Goal: Navigation & Orientation: Find specific page/section

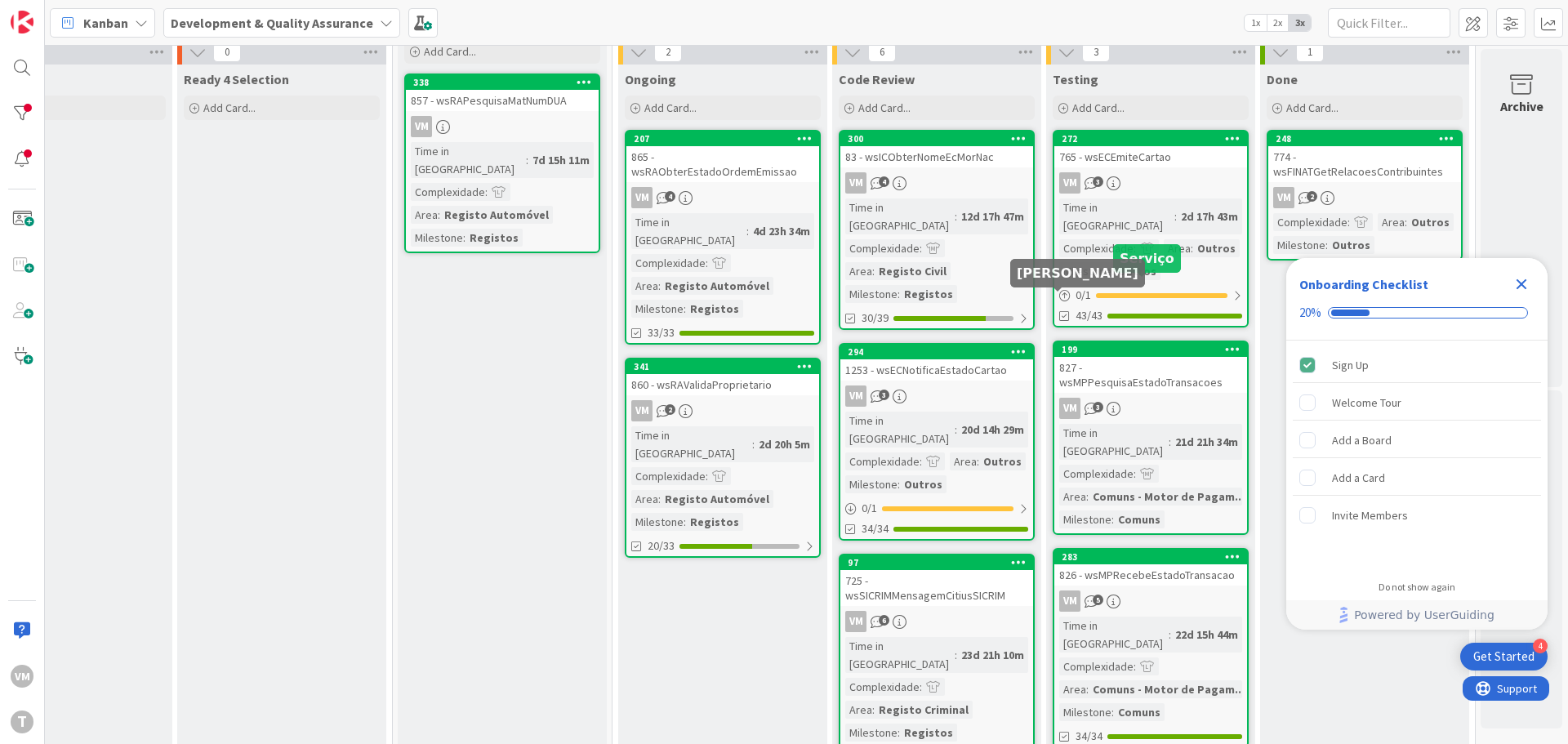
scroll to position [245, 320]
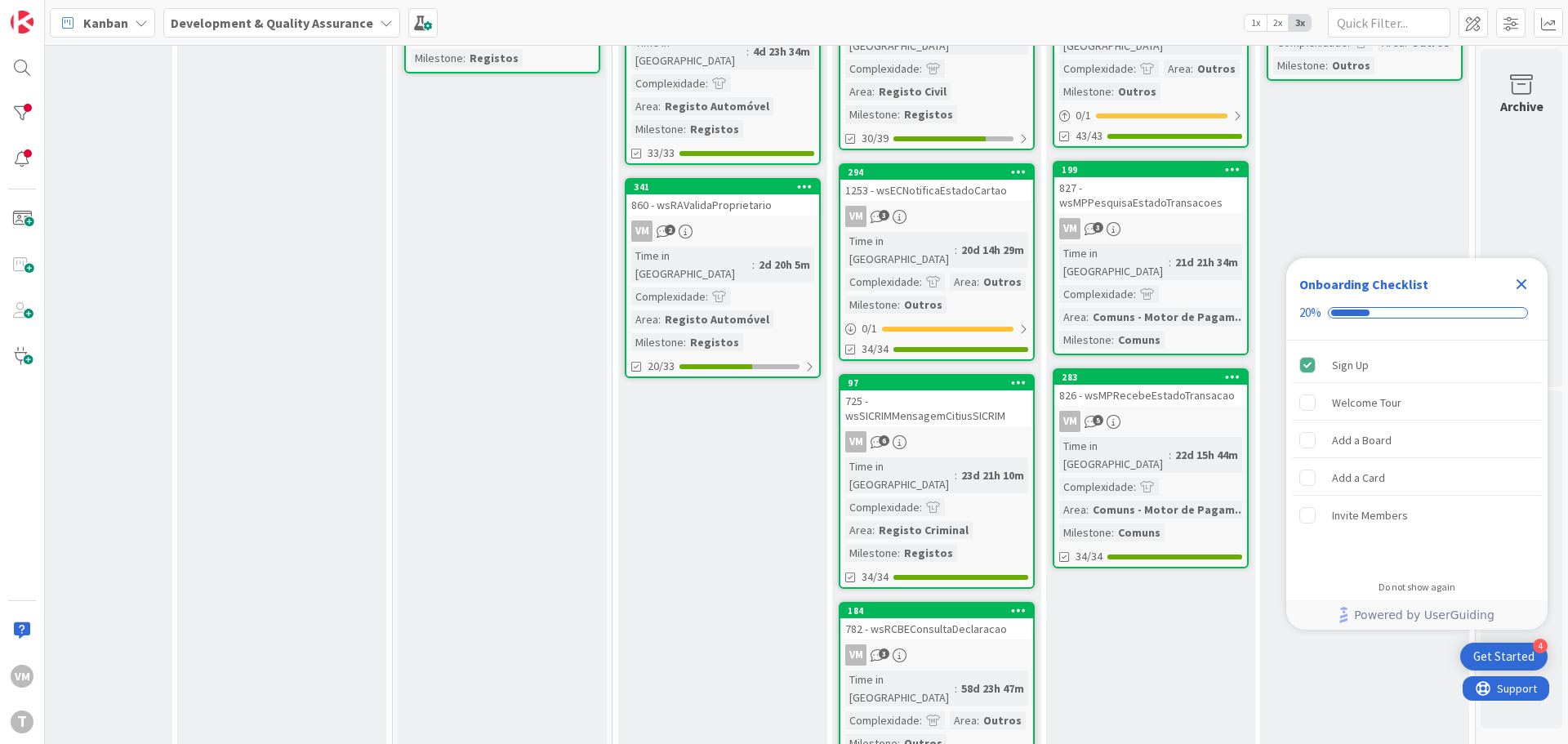
click at [1126, 385] on div "826 - wsMPRecebeEstadoTransacao" at bounding box center [1150, 395] width 192 height 21
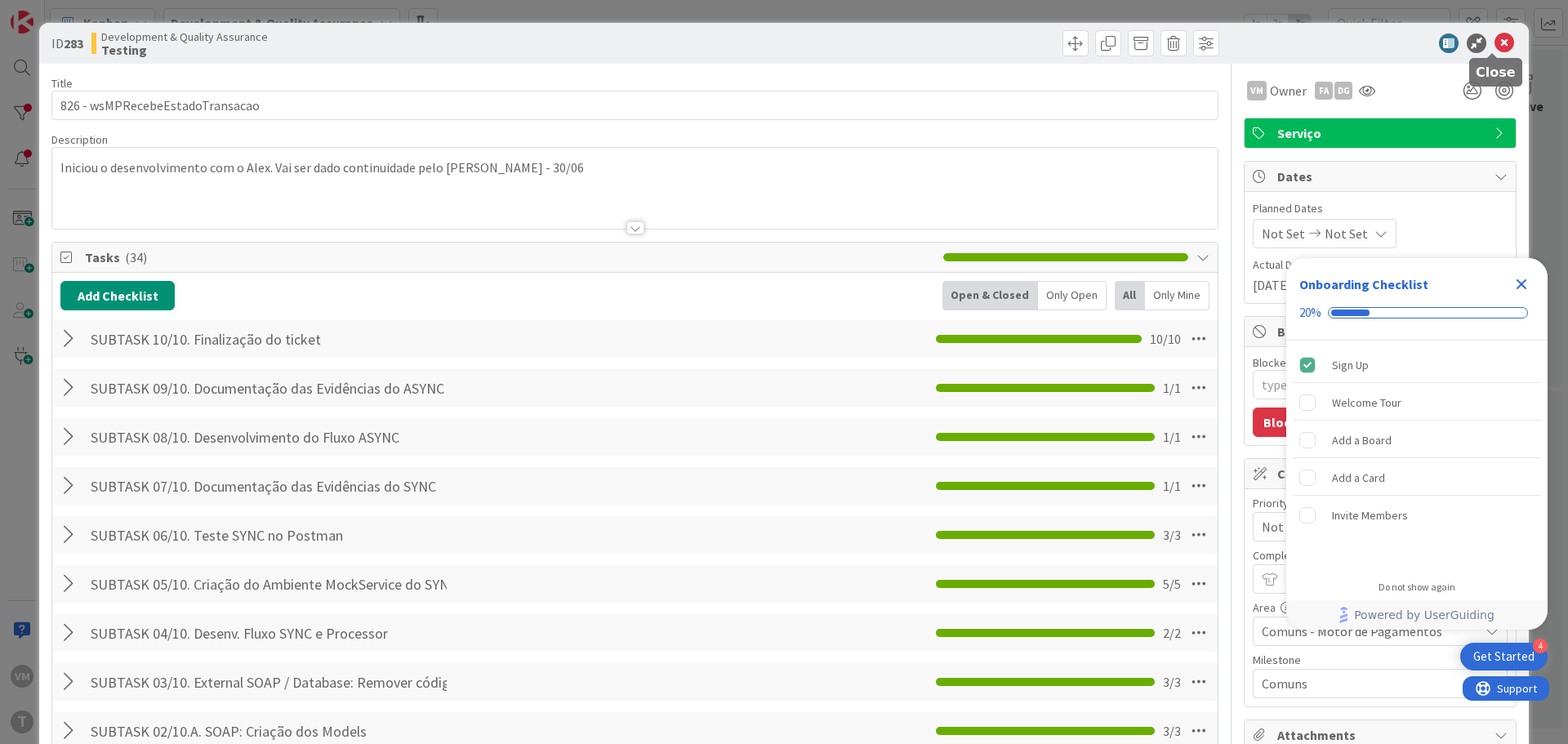
click at [1494, 42] on icon at bounding box center [1504, 43] width 20 height 20
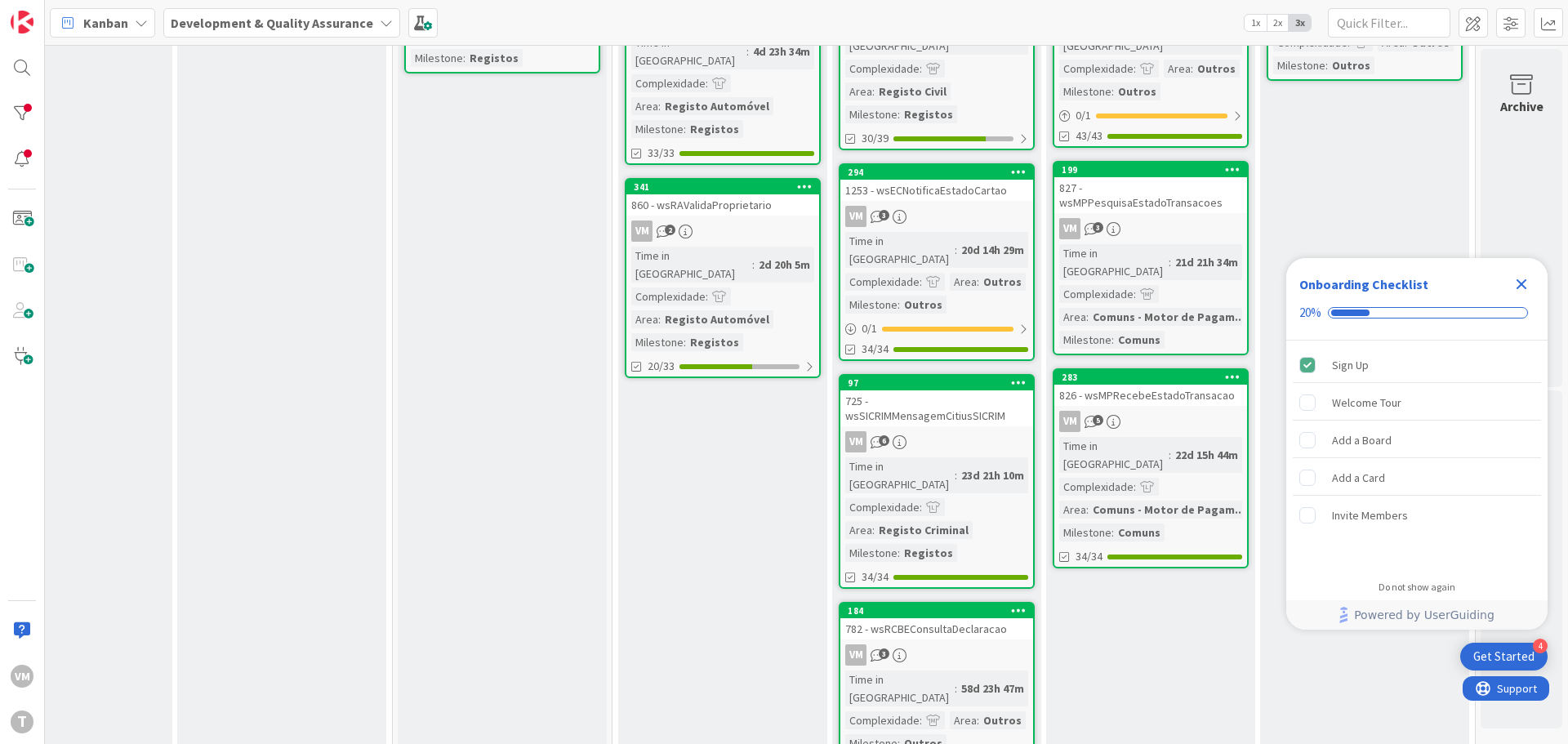
click at [1156, 177] on div "827 - wsMPPesquisaEstadoTransacoes" at bounding box center [1150, 195] width 192 height 36
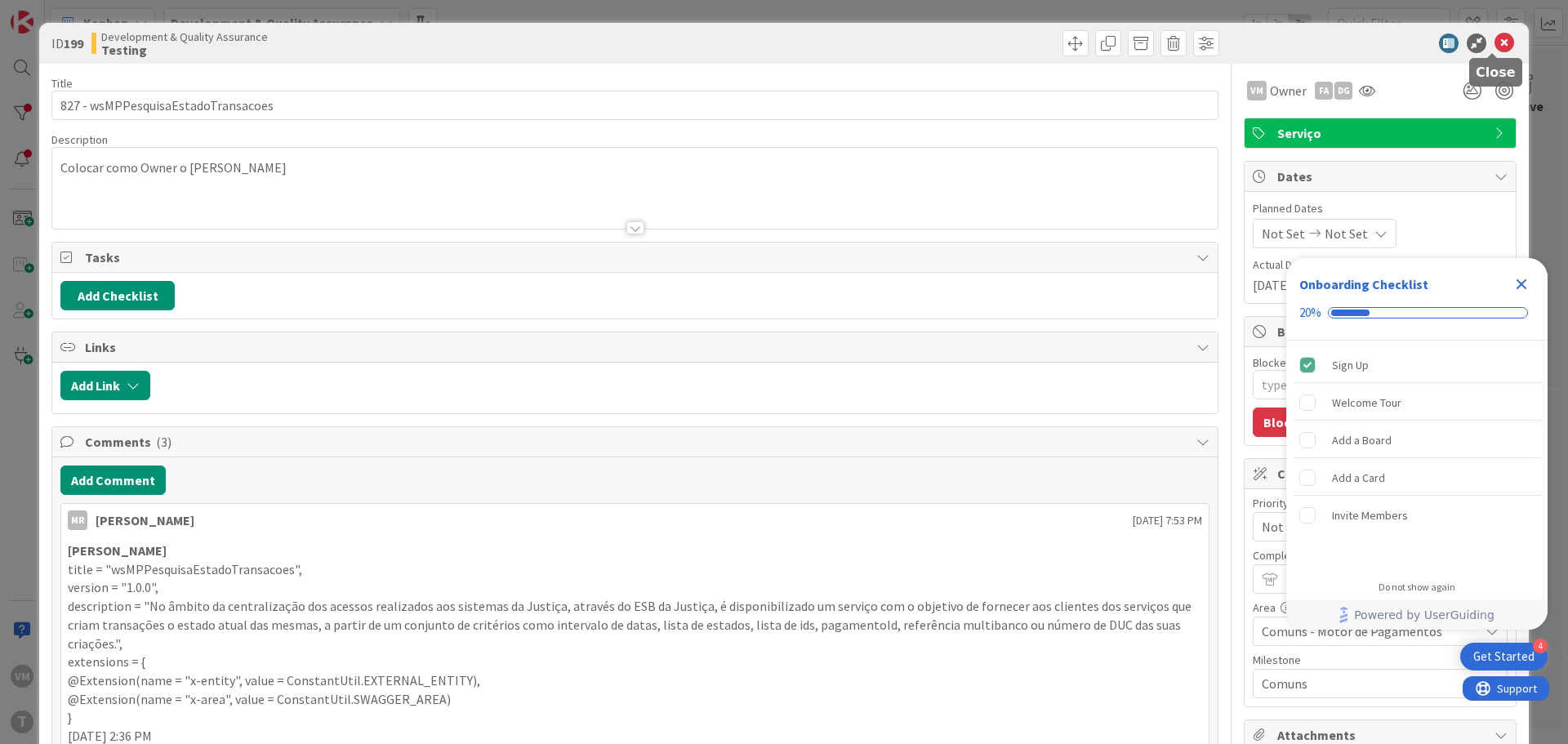
click at [1494, 47] on icon at bounding box center [1504, 43] width 20 height 20
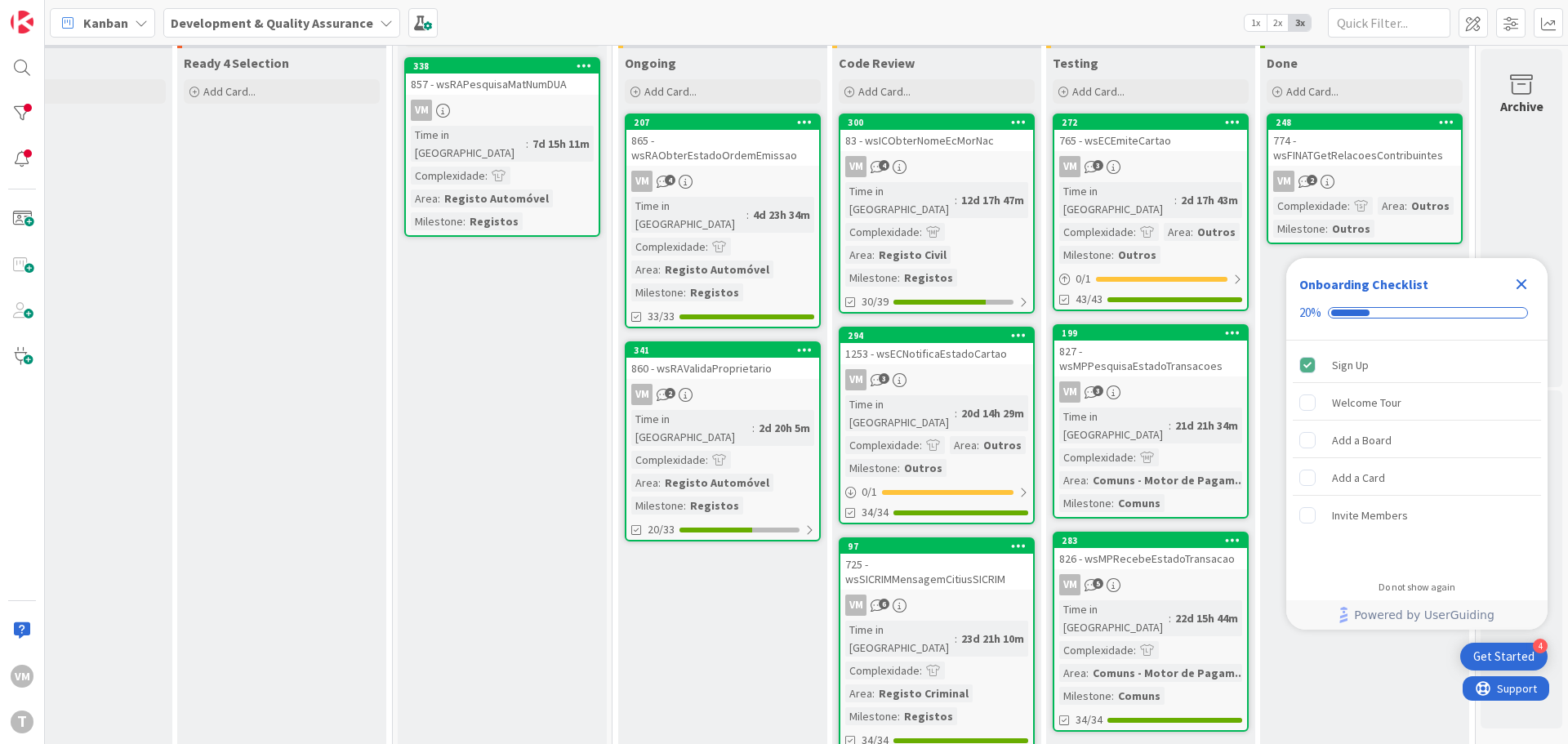
click at [1146, 140] on div "765 - wsECEmiteCartao" at bounding box center [1150, 140] width 192 height 21
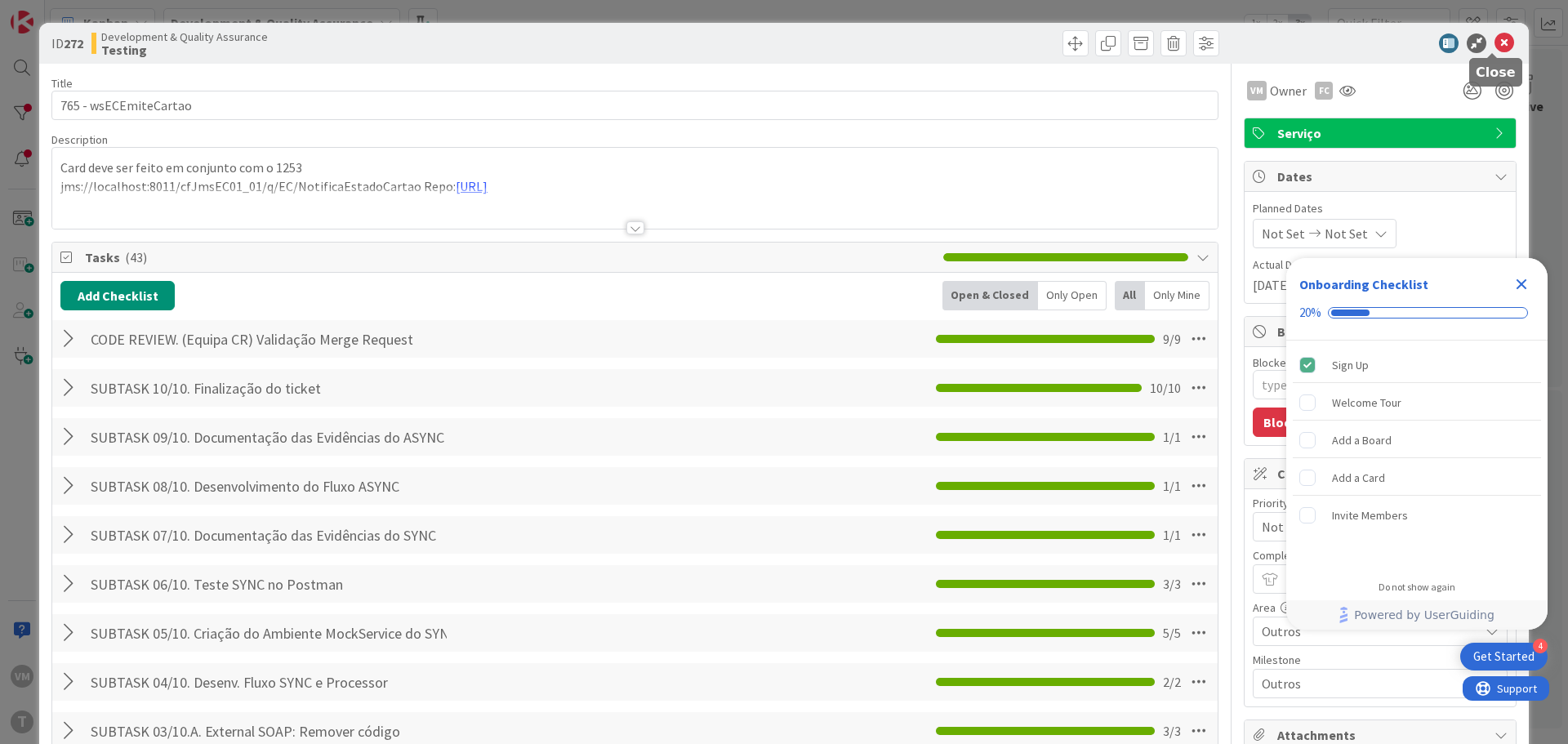
click at [1494, 42] on icon at bounding box center [1504, 43] width 20 height 20
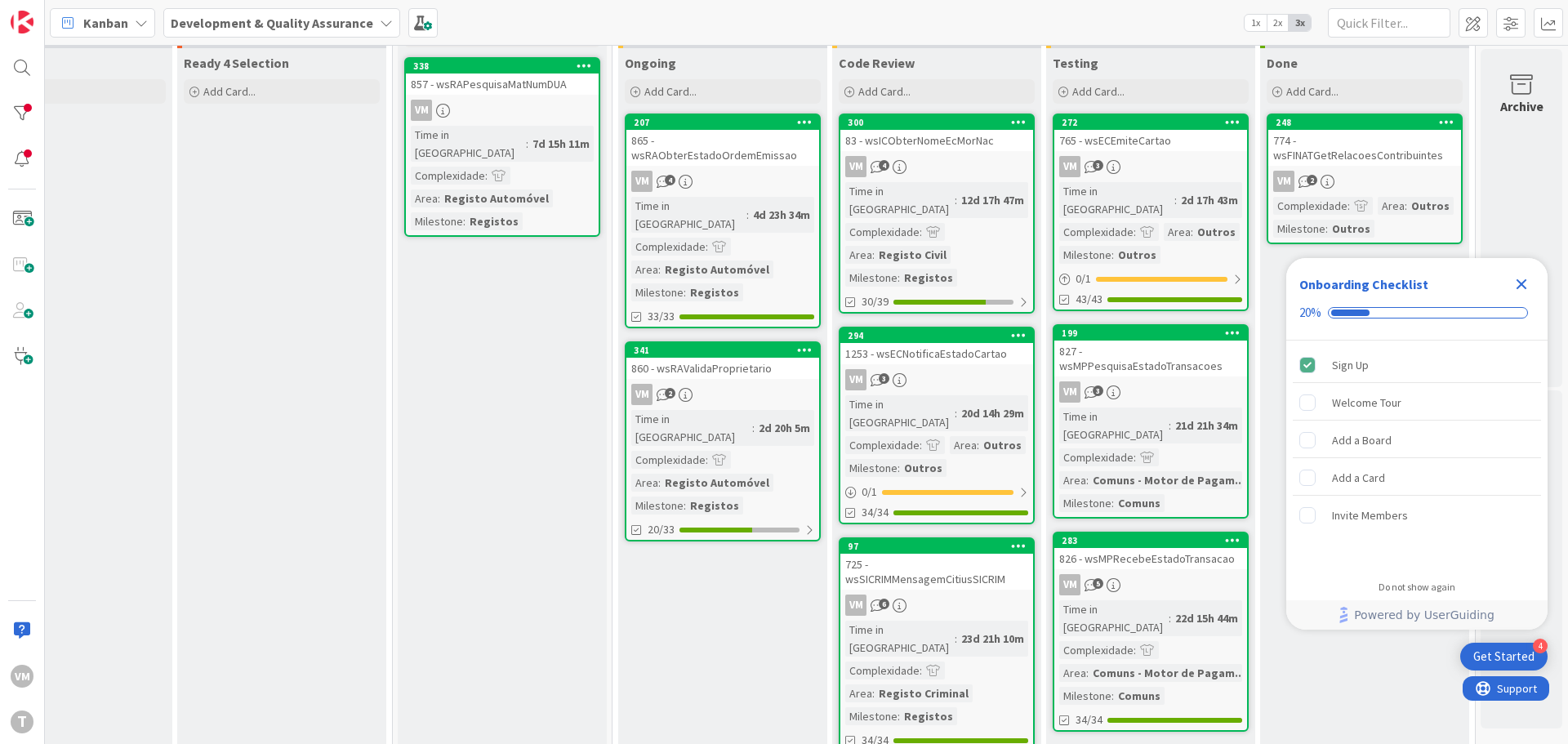
click at [927, 141] on div "83 - wsICObterNomeEcMorNac" at bounding box center [936, 140] width 192 height 21
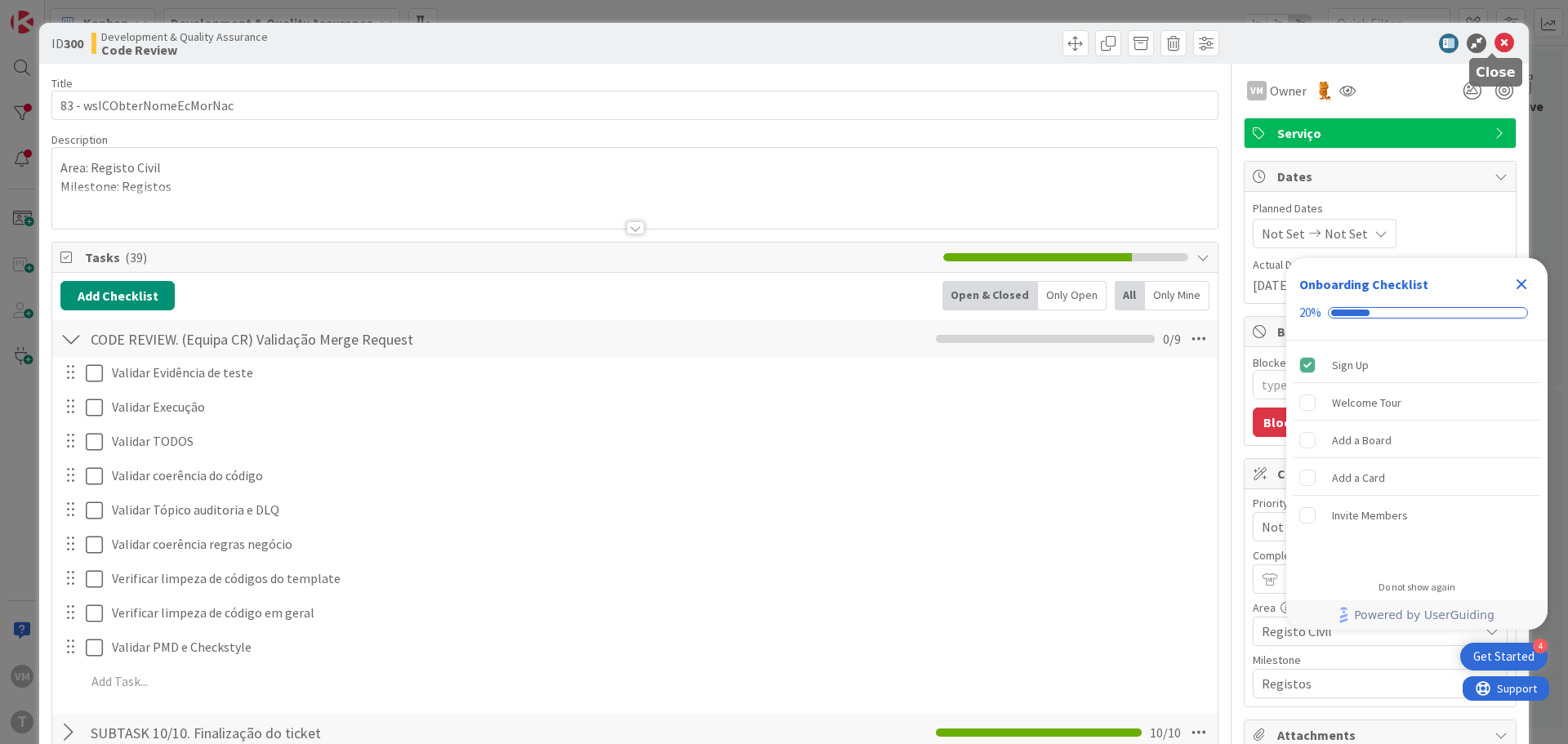
click at [1494, 50] on icon at bounding box center [1504, 43] width 20 height 20
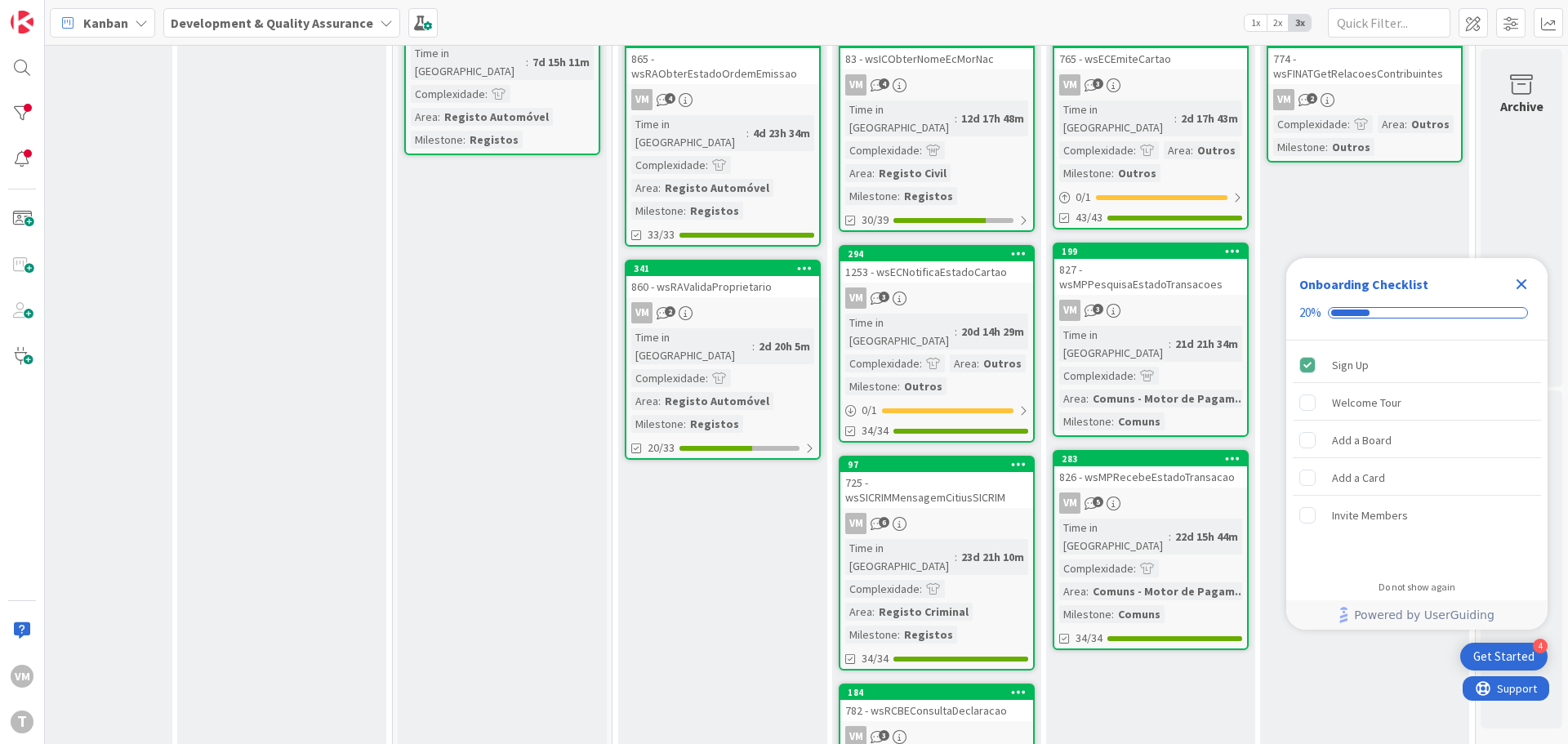
click at [934, 266] on link "294 1253 - wsECNotificaEstadoCartao VM 3 Time in [GEOGRAPHIC_DATA] : 20d 14h 29…" at bounding box center [936, 343] width 196 height 197
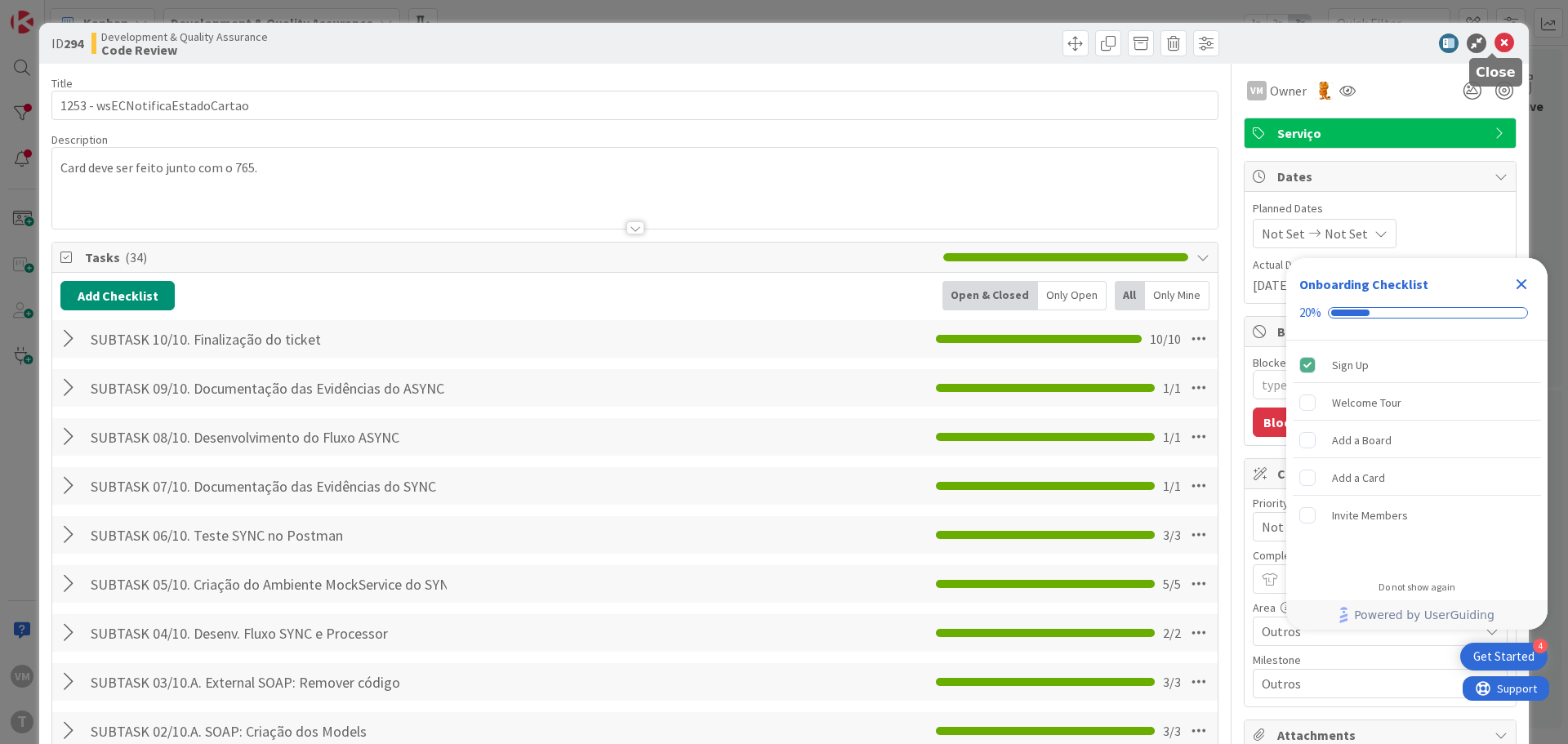
click at [1499, 48] on icon at bounding box center [1504, 43] width 20 height 20
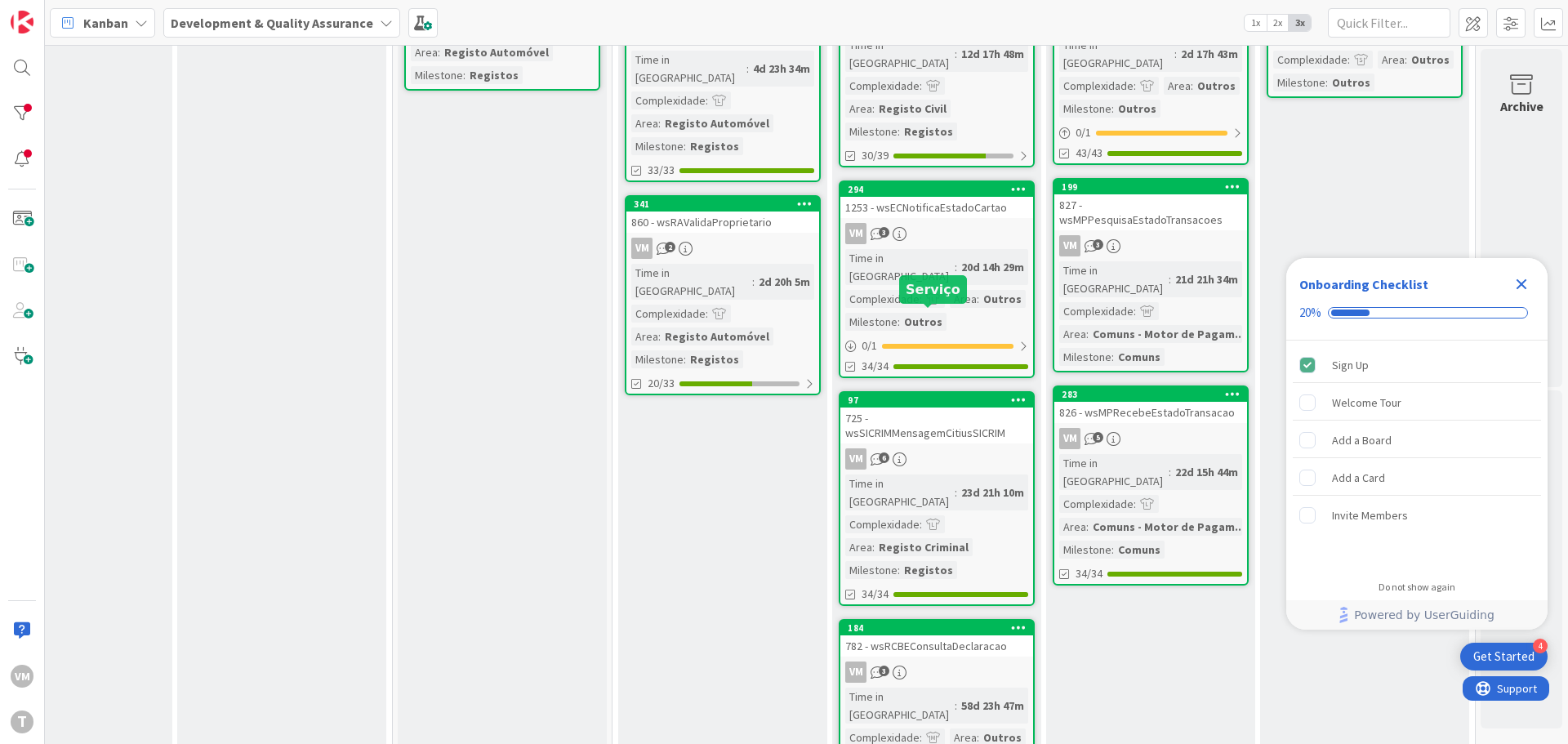
scroll to position [408, 320]
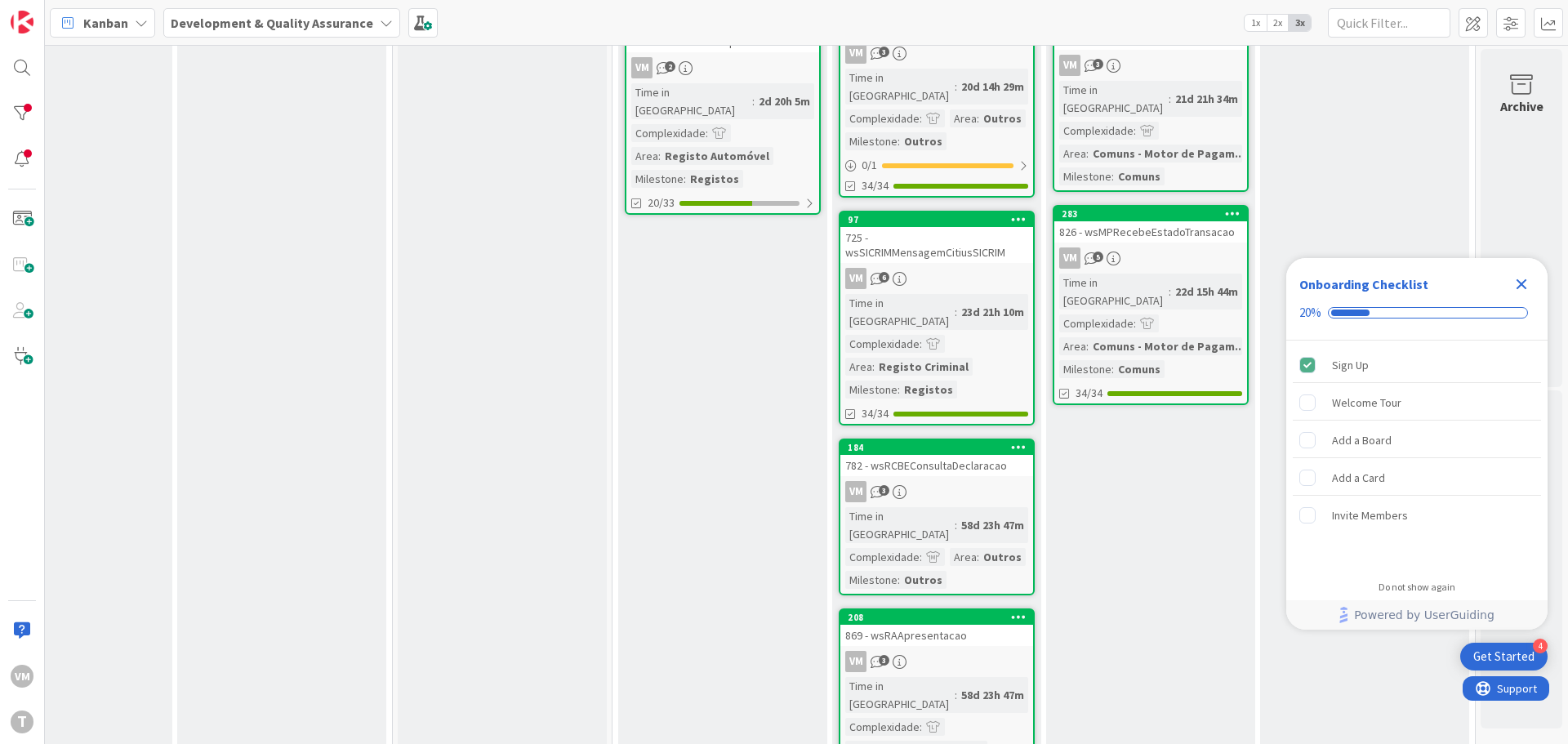
click at [976, 227] on div "725 - wsSICRIMMensagemCitiusSICRIM" at bounding box center [936, 244] width 192 height 36
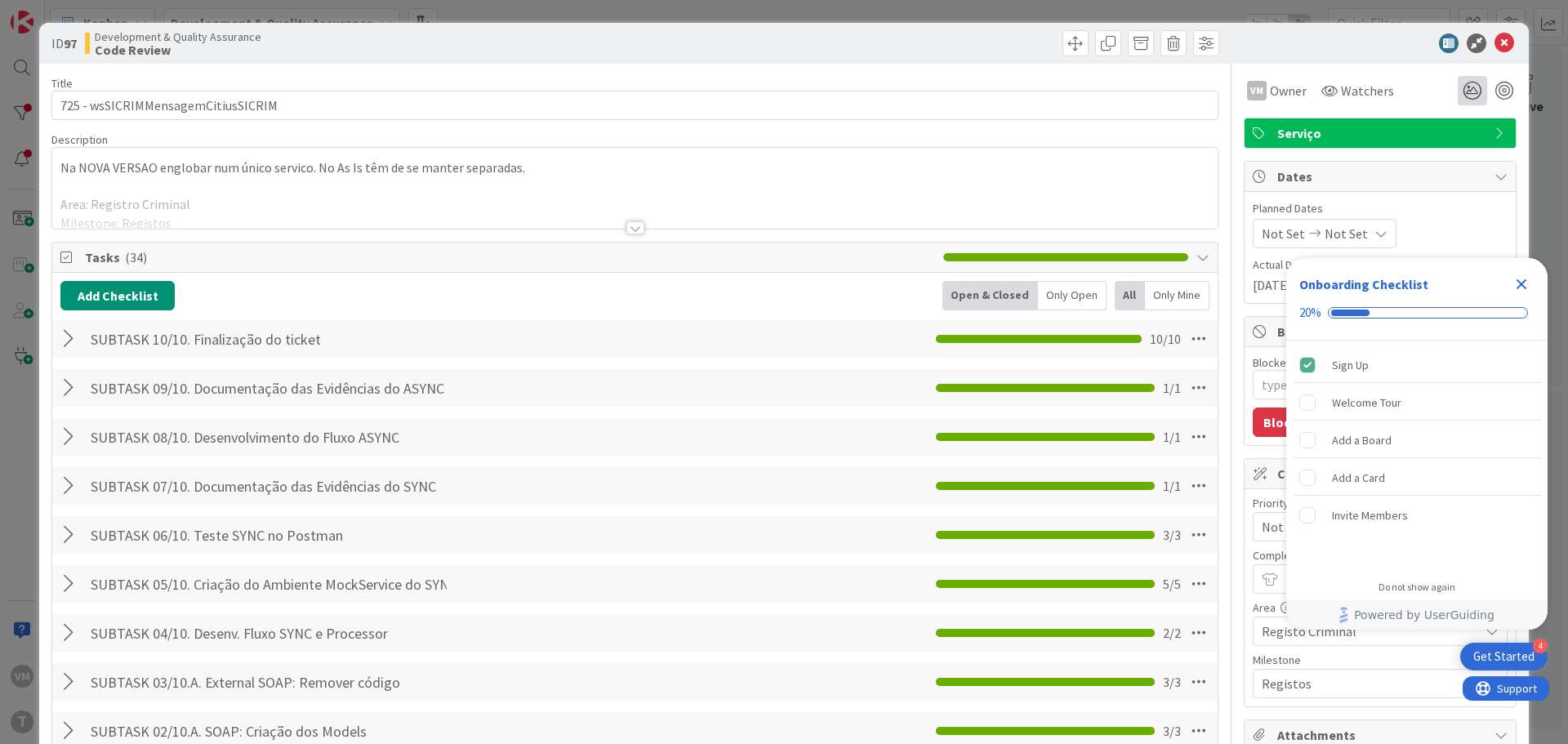
type textarea "x"
click at [1494, 47] on icon at bounding box center [1504, 43] width 20 height 20
